Goal: Browse casually: Explore the website without a specific task or goal

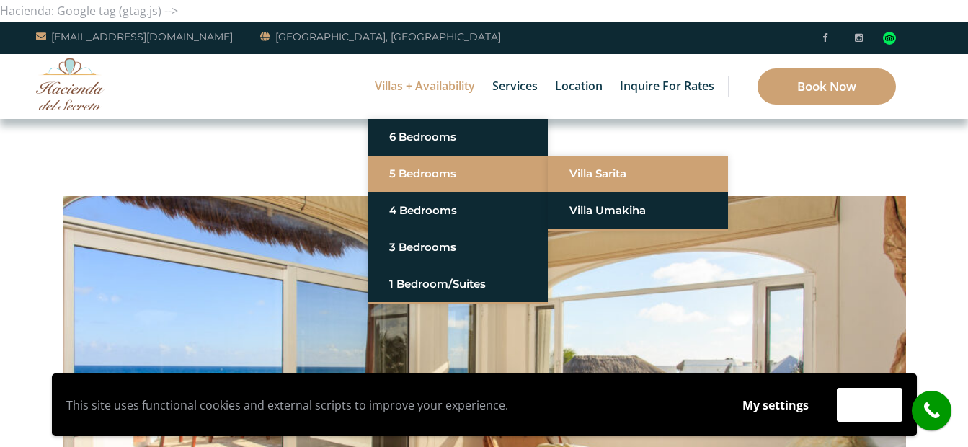
click at [597, 177] on link "Villa Sarita" at bounding box center [637, 174] width 137 height 26
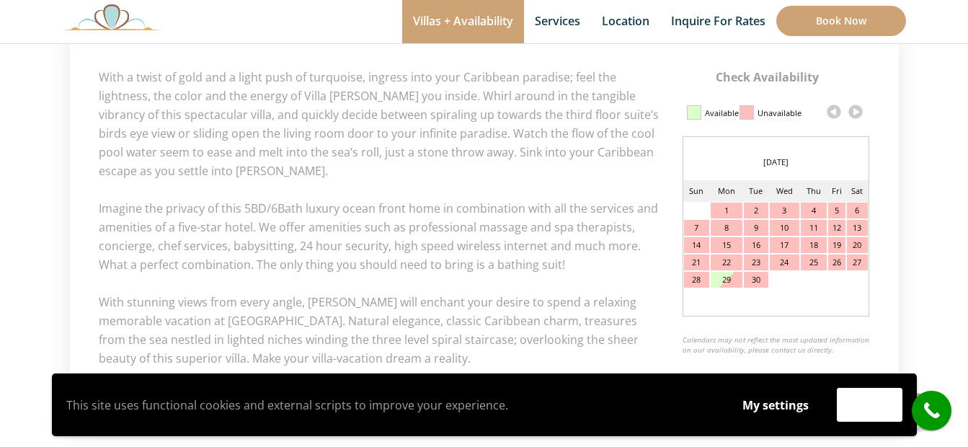
scroll to position [627, 0]
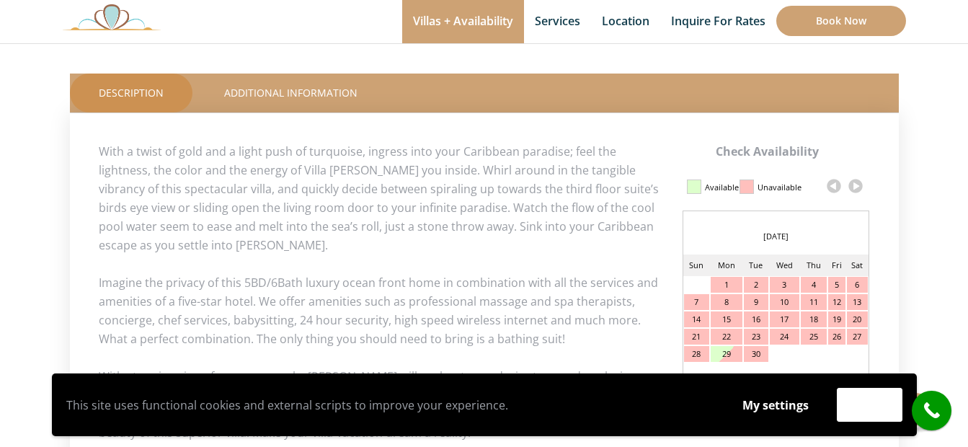
click at [852, 182] on link at bounding box center [856, 186] width 22 height 22
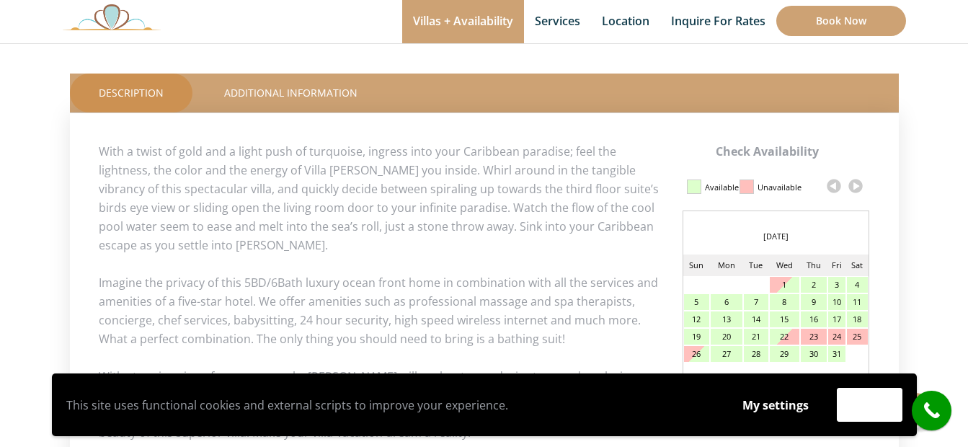
click at [853, 182] on link at bounding box center [856, 186] width 22 height 22
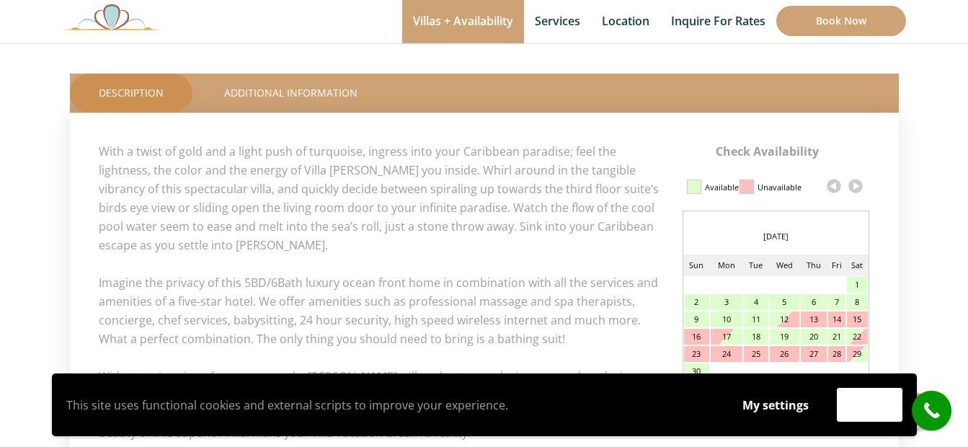
click at [853, 182] on link at bounding box center [856, 186] width 22 height 22
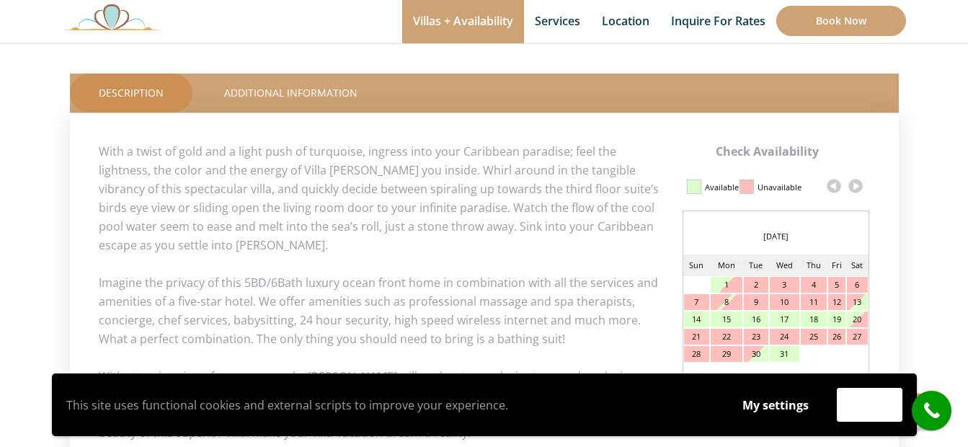
click at [853, 183] on link at bounding box center [856, 186] width 22 height 22
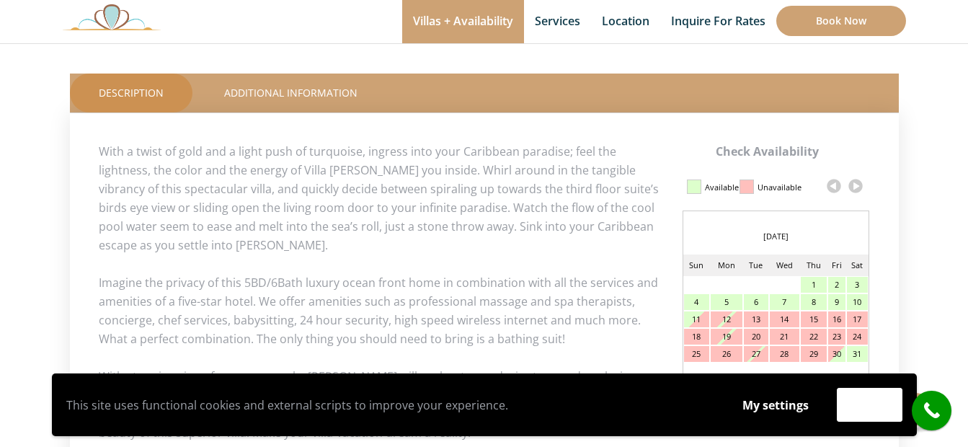
click at [853, 183] on link at bounding box center [856, 186] width 22 height 22
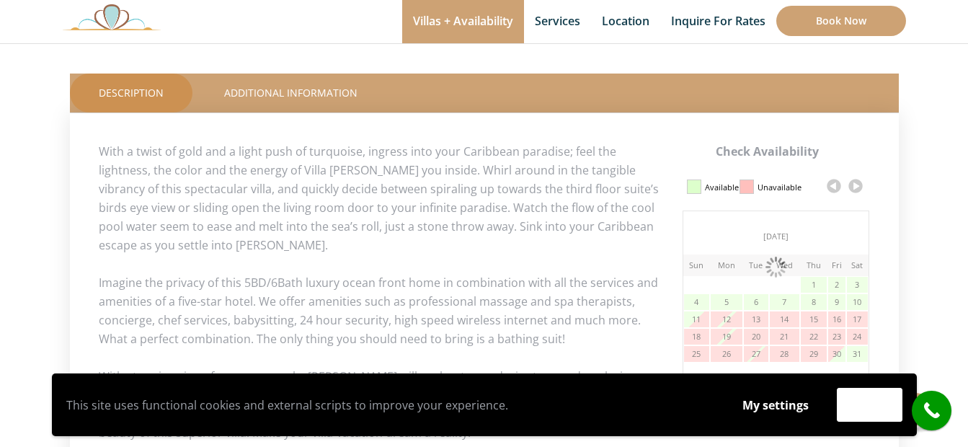
click at [853, 183] on link at bounding box center [856, 186] width 22 height 22
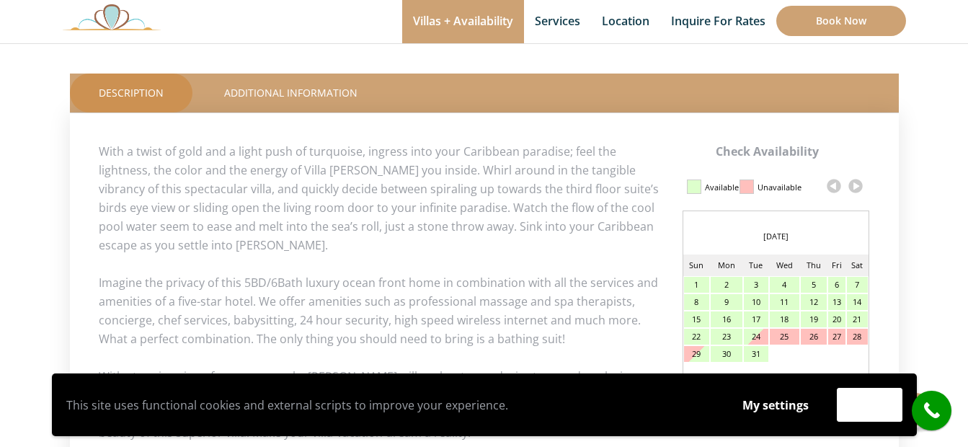
click at [853, 183] on link at bounding box center [856, 186] width 22 height 22
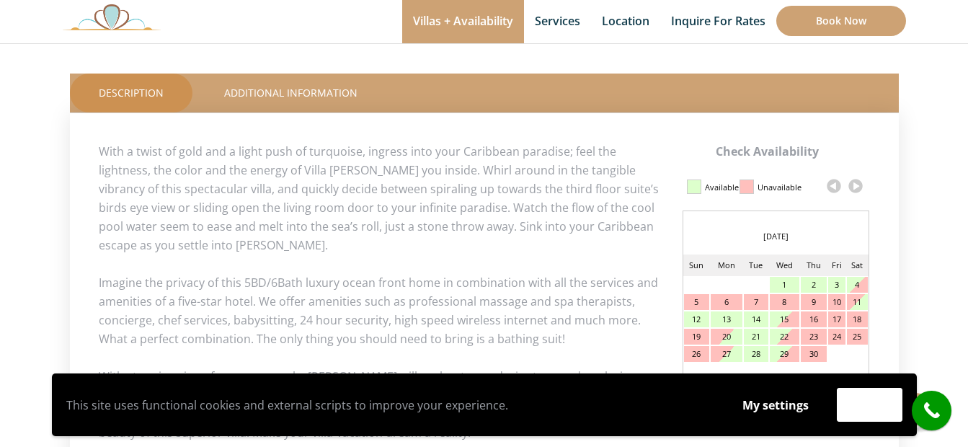
click at [853, 183] on link at bounding box center [856, 186] width 22 height 22
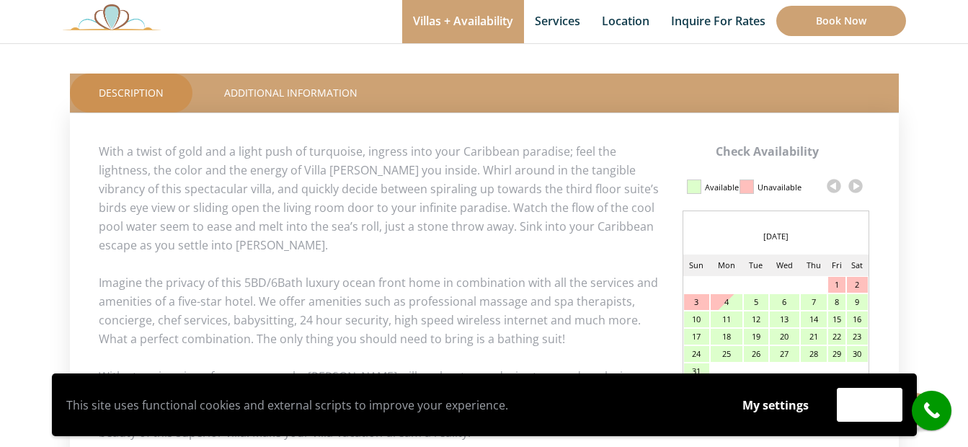
click at [853, 183] on link at bounding box center [856, 186] width 22 height 22
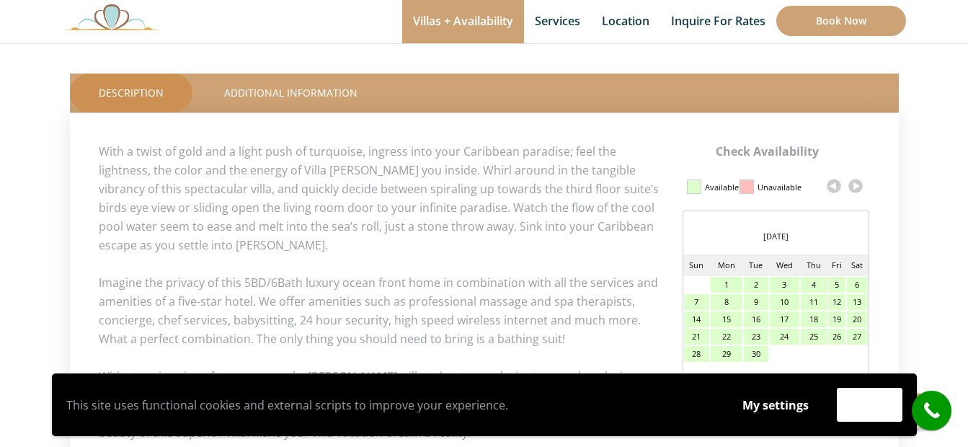
click at [853, 183] on link at bounding box center [856, 186] width 22 height 22
